Goal: Task Accomplishment & Management: Use online tool/utility

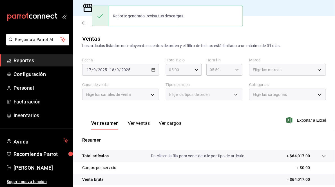
scroll to position [82, 0]
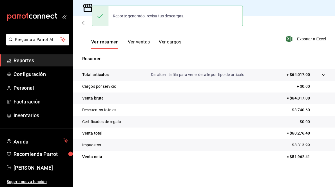
click at [277, 12] on div "Sucursal: Mercado Reforma" at bounding box center [203, 8] width 261 height 16
click at [241, 8] on div "Reporte generado, revisa tus descargas." at bounding box center [167, 16] width 151 height 21
click at [286, 11] on div "Sucursal: Mercado Reforma" at bounding box center [203, 8] width 261 height 16
click at [262, 13] on div "Sucursal: Mercado Reforma" at bounding box center [203, 8] width 261 height 16
click at [165, 13] on div "Reporte generado, revisa tus descargas." at bounding box center [148, 16] width 81 height 12
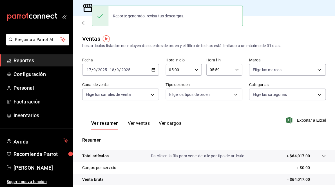
scroll to position [0, 0]
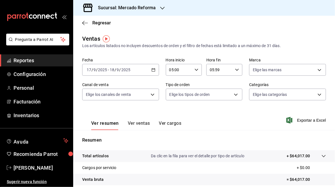
click at [152, 71] on icon "button" at bounding box center [153, 70] width 4 height 4
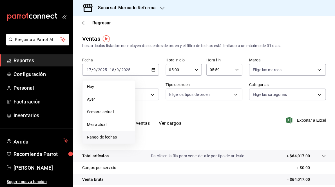
click at [98, 137] on span "Rango de fechas" at bounding box center [109, 138] width 44 height 6
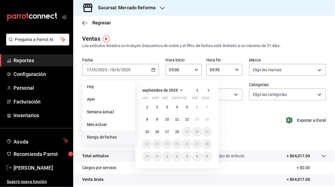
click at [196, 90] on icon "button" at bounding box center [197, 90] width 7 height 7
click at [186, 107] on abbr "1" at bounding box center [187, 107] width 2 height 4
click at [197, 159] on button "30" at bounding box center [197, 157] width 10 height 10
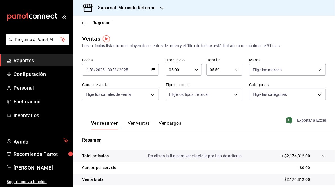
click at [300, 121] on span "Exportar a Excel" at bounding box center [306, 120] width 39 height 7
